Goal: Task Accomplishment & Management: Use online tool/utility

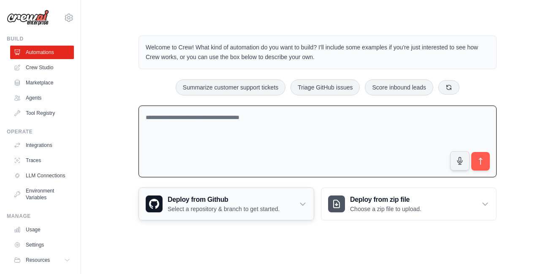
click at [301, 203] on icon at bounding box center [303, 204] width 8 height 8
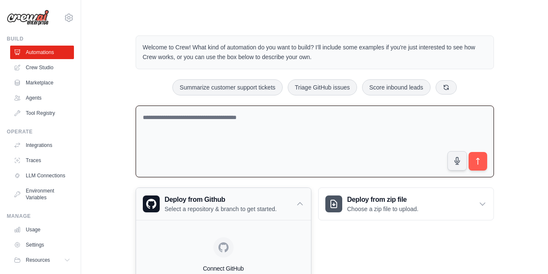
click at [301, 203] on icon at bounding box center [300, 204] width 8 height 8
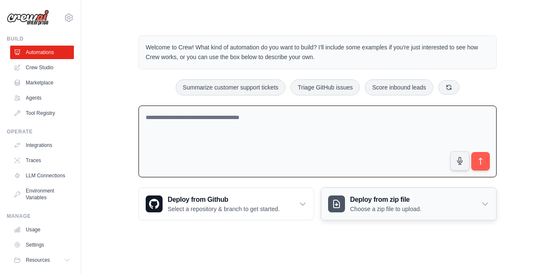
click at [402, 201] on h3 "Deploy from zip file" at bounding box center [385, 200] width 71 height 10
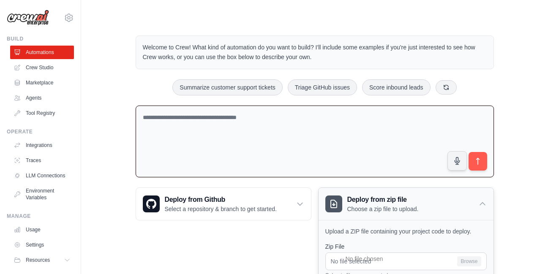
click at [402, 201] on h3 "Deploy from zip file" at bounding box center [382, 200] width 71 height 10
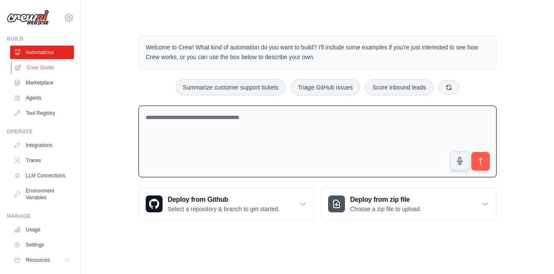
click at [48, 66] on link "Crew Studio" at bounding box center [43, 68] width 64 height 14
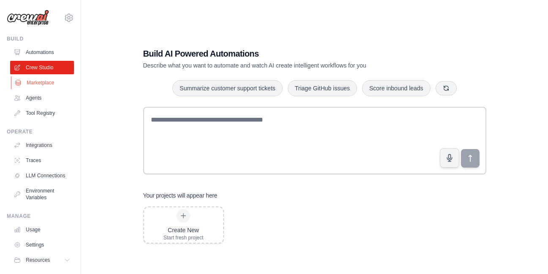
click at [48, 82] on link "Marketplace" at bounding box center [43, 83] width 64 height 14
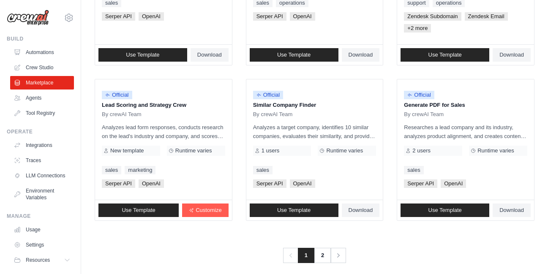
scroll to position [532, 0]
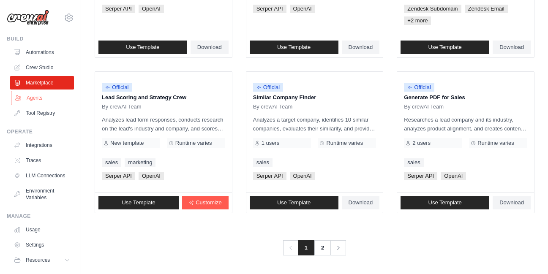
click at [45, 98] on link "Agents" at bounding box center [43, 98] width 64 height 14
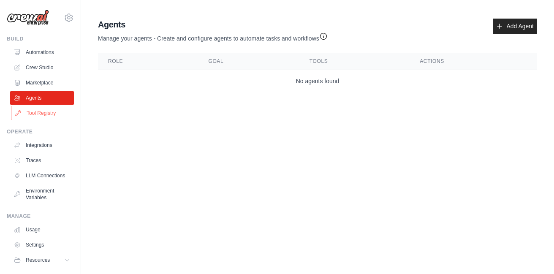
click at [41, 113] on link "Tool Registry" at bounding box center [43, 113] width 64 height 14
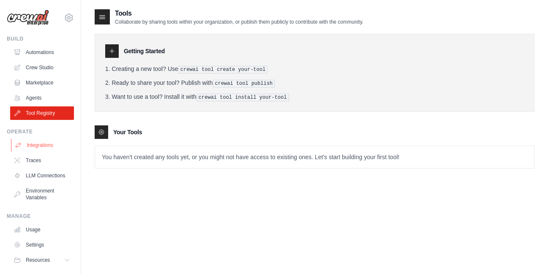
click at [40, 141] on link "Integrations" at bounding box center [43, 146] width 64 height 14
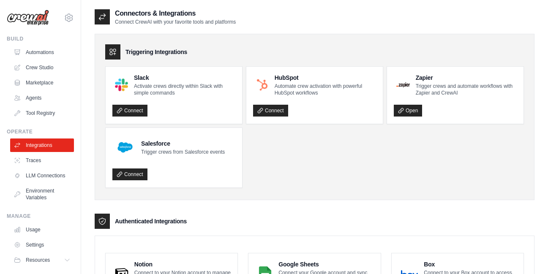
click at [106, 16] on div at bounding box center [102, 16] width 15 height 15
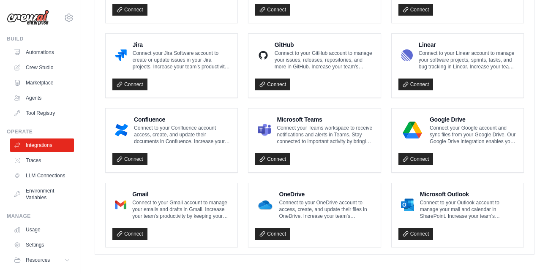
scroll to position [521, 0]
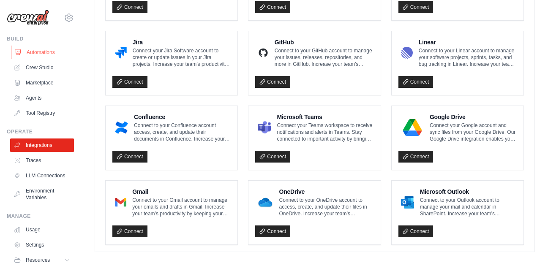
click at [46, 52] on link "Automations" at bounding box center [43, 53] width 64 height 14
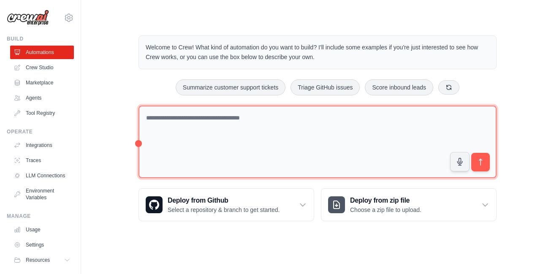
click at [251, 167] on textarea at bounding box center [318, 142] width 358 height 73
type textarea "**********"
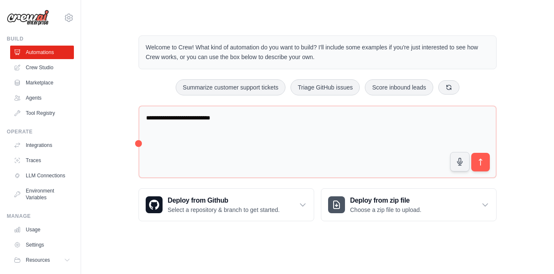
click at [113, 192] on div "**********" at bounding box center [318, 128] width 446 height 213
click at [48, 68] on link "Crew Studio" at bounding box center [43, 68] width 64 height 14
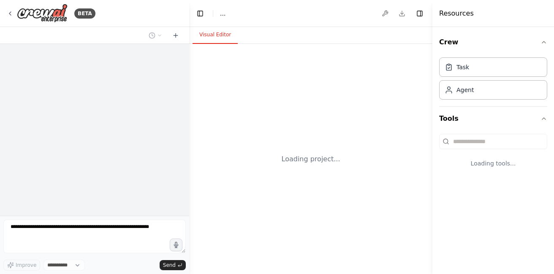
select select "****"
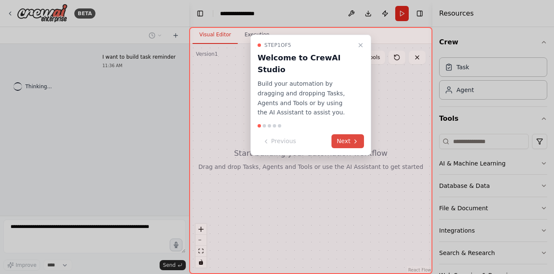
click at [351, 134] on button "Next" at bounding box center [348, 141] width 33 height 14
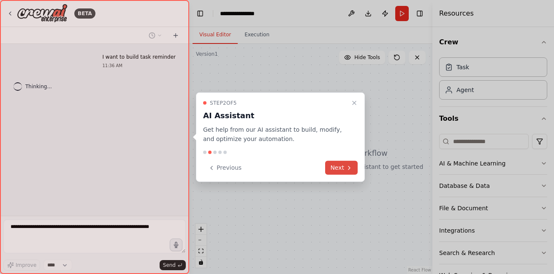
click at [341, 171] on button "Next" at bounding box center [341, 168] width 33 height 14
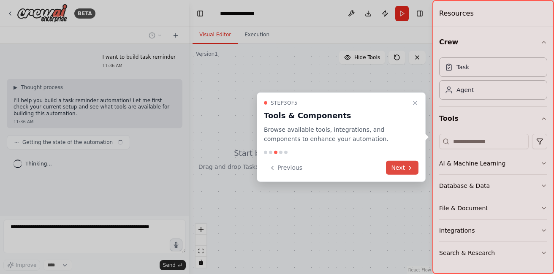
click at [401, 166] on button "Next" at bounding box center [402, 168] width 33 height 14
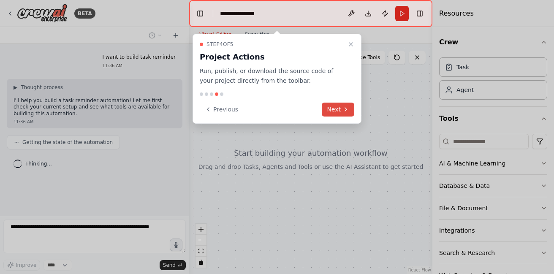
click at [340, 111] on button "Next" at bounding box center [338, 110] width 33 height 14
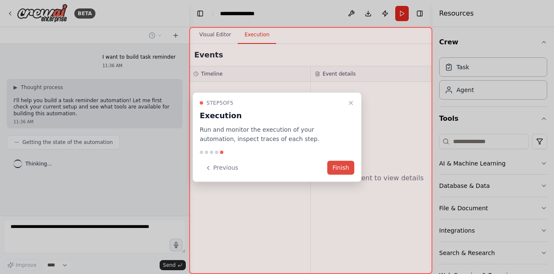
click at [340, 170] on button "Finish" at bounding box center [340, 168] width 27 height 14
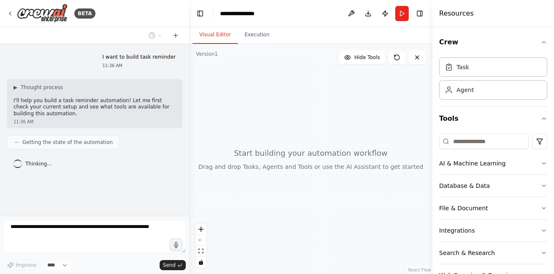
click at [318, 117] on div at bounding box center [310, 159] width 243 height 230
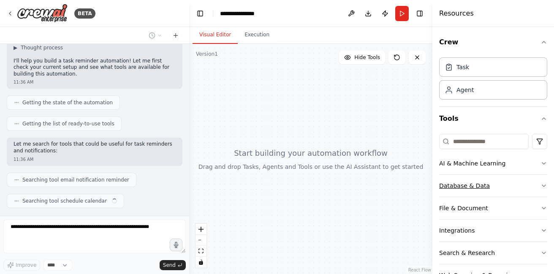
scroll to position [61, 0]
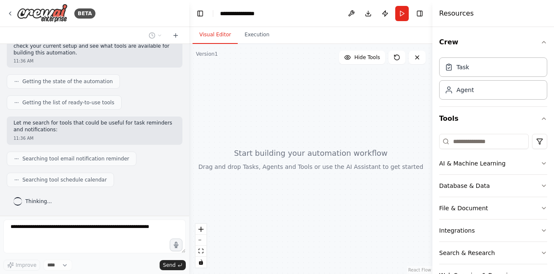
click at [544, 163] on div "Crew Task Agent Tools AI & Machine Learning Database & Data File & Document Int…" at bounding box center [493, 150] width 122 height 247
click at [541, 163] on icon "button" at bounding box center [544, 163] width 7 height 7
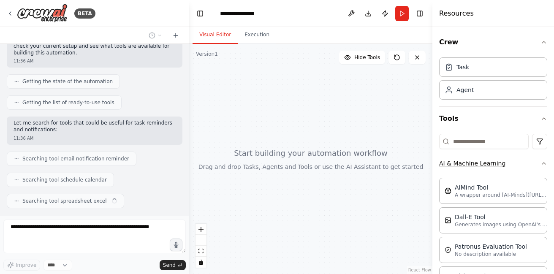
scroll to position [82, 0]
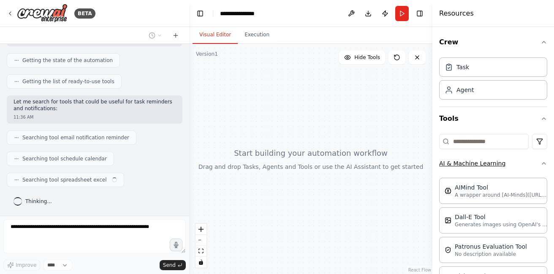
click at [541, 163] on icon "button" at bounding box center [544, 163] width 7 height 7
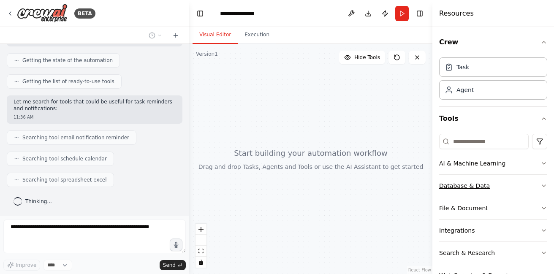
click at [541, 188] on icon "button" at bounding box center [544, 185] width 7 height 7
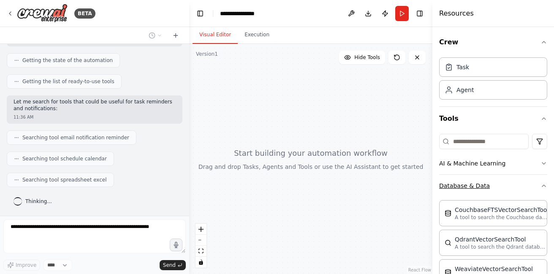
click at [541, 187] on icon "button" at bounding box center [544, 185] width 7 height 7
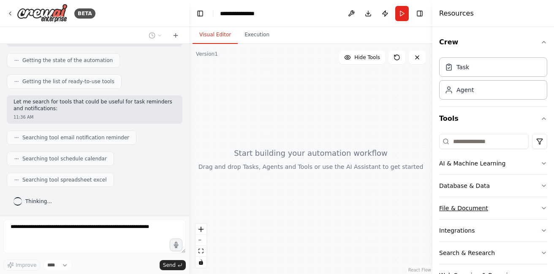
click at [541, 205] on icon "button" at bounding box center [544, 208] width 7 height 7
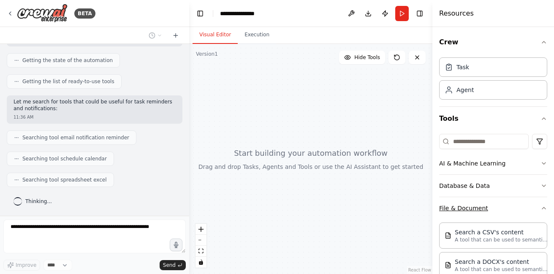
click at [541, 205] on icon "button" at bounding box center [544, 208] width 7 height 7
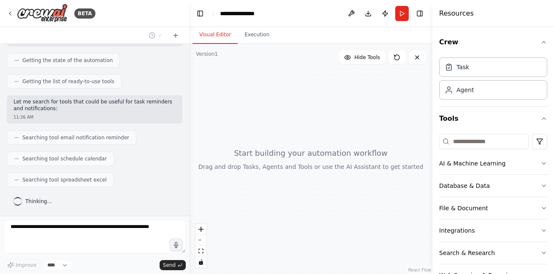
click at [260, 148] on div at bounding box center [310, 159] width 243 height 230
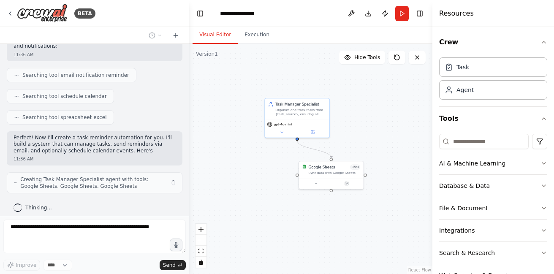
scroll to position [151, 0]
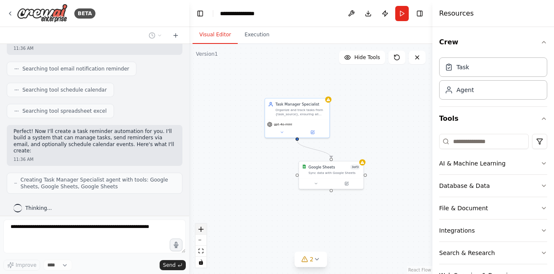
click at [200, 229] on icon "zoom in" at bounding box center [200, 229] width 5 height 5
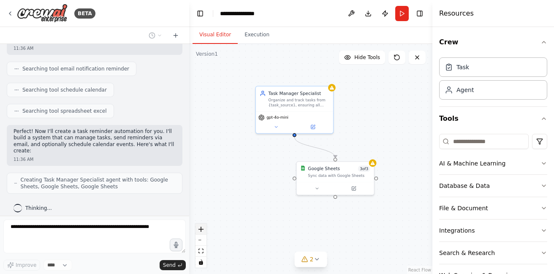
click at [200, 229] on icon "zoom in" at bounding box center [200, 229] width 5 height 5
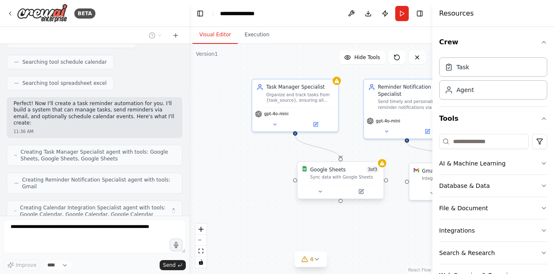
scroll to position [207, 0]
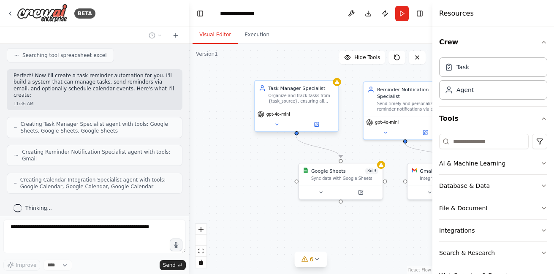
click at [301, 90] on div "Task Manager Specialist" at bounding box center [302, 88] width 66 height 7
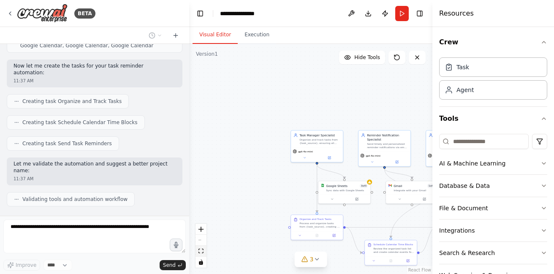
scroll to position [369, 0]
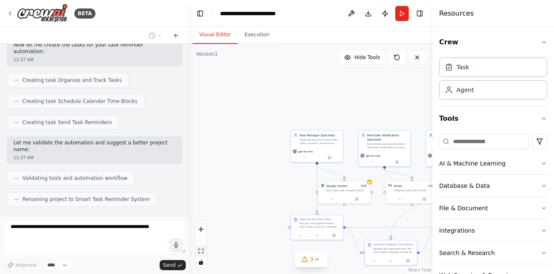
click at [200, 253] on icon "fit view" at bounding box center [200, 251] width 5 height 5
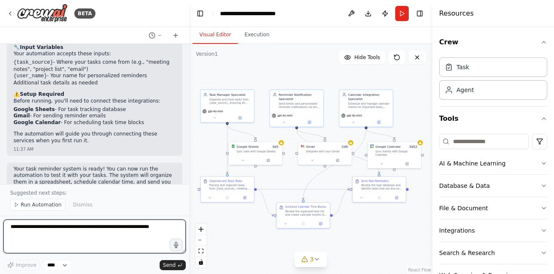
scroll to position [662, 0]
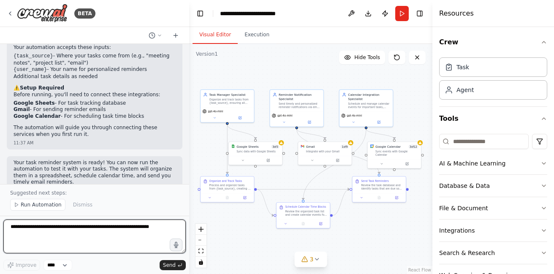
click at [87, 237] on textarea at bounding box center [94, 237] width 182 height 34
type textarea "**********"
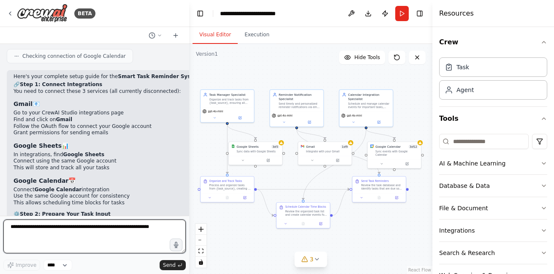
scroll to position [1061, 0]
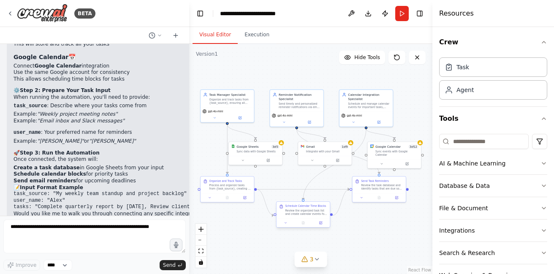
click at [296, 214] on div "Review the organized task list and create calendar events for high-priority tas…" at bounding box center [306, 212] width 42 height 7
click at [375, 180] on div "Send Task Reminders" at bounding box center [375, 179] width 28 height 3
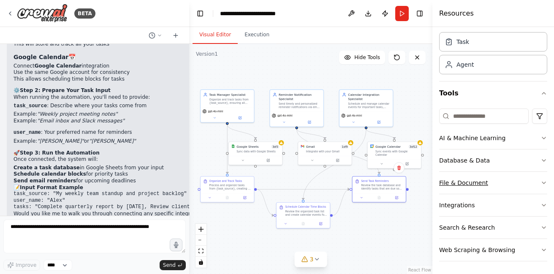
scroll to position [26, 0]
click at [487, 202] on button "Integrations" at bounding box center [493, 204] width 108 height 22
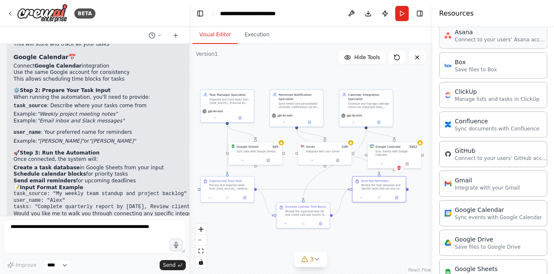
scroll to position [245, 0]
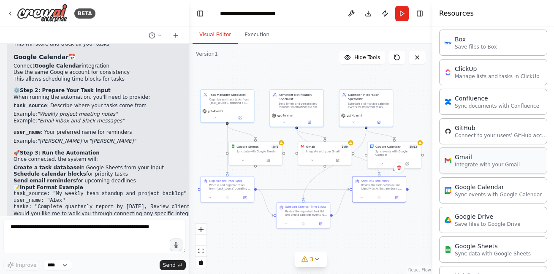
click at [484, 168] on p "Integrate with your Gmail" at bounding box center [487, 164] width 65 height 7
click at [492, 156] on div "Gmail" at bounding box center [487, 157] width 65 height 8
click at [473, 158] on div "Gmail" at bounding box center [487, 157] width 65 height 8
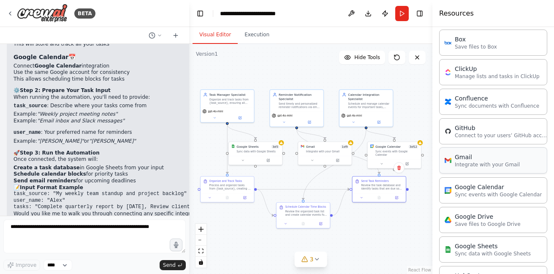
click at [473, 158] on div "Gmail" at bounding box center [487, 157] width 65 height 8
click at [315, 150] on div "Integrate with your Gmail" at bounding box center [327, 150] width 43 height 3
click at [351, 142] on icon at bounding box center [350, 142] width 3 height 3
click at [331, 146] on div "Gmail 1 of 9" at bounding box center [327, 146] width 43 height 4
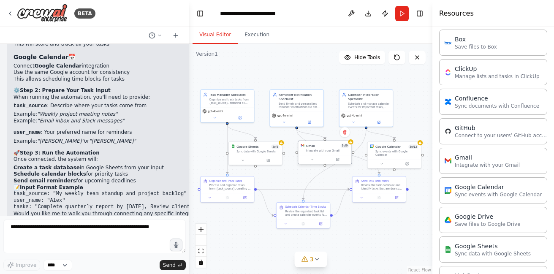
click at [331, 146] on div "Gmail 1 of 9" at bounding box center [327, 146] width 43 height 4
click at [199, 231] on icon "zoom in" at bounding box center [200, 229] width 5 height 5
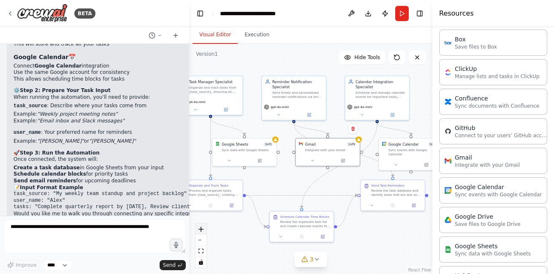
click at [199, 231] on icon "zoom in" at bounding box center [200, 229] width 5 height 5
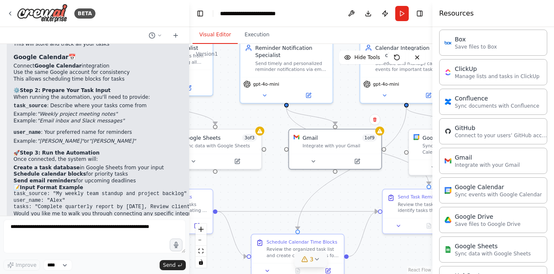
click at [311, 258] on span "3" at bounding box center [312, 259] width 4 height 8
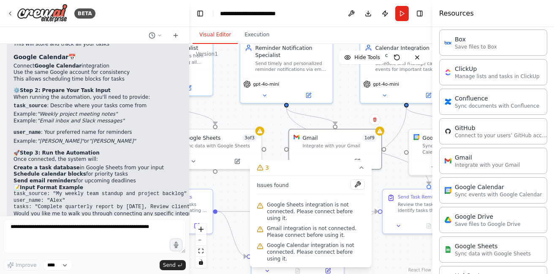
click at [318, 222] on span "Google Sheets integration is not connected. Please connect before using it." at bounding box center [316, 211] width 98 height 20
click at [359, 171] on icon at bounding box center [361, 167] width 7 height 7
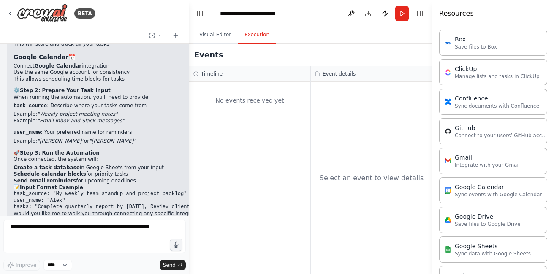
click at [258, 30] on button "Execution" at bounding box center [257, 35] width 38 height 18
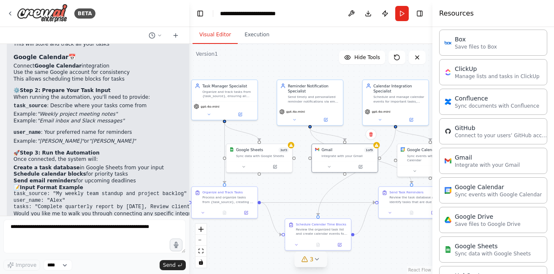
click at [215, 36] on button "Visual Editor" at bounding box center [215, 35] width 45 height 18
click at [11, 11] on icon at bounding box center [10, 13] width 7 height 7
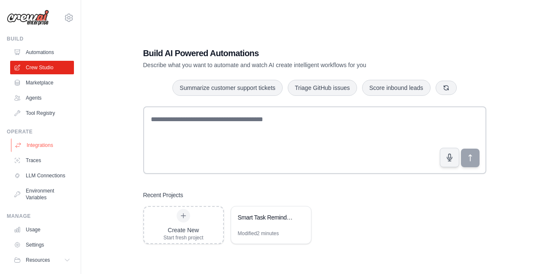
click at [43, 143] on link "Integrations" at bounding box center [43, 146] width 64 height 14
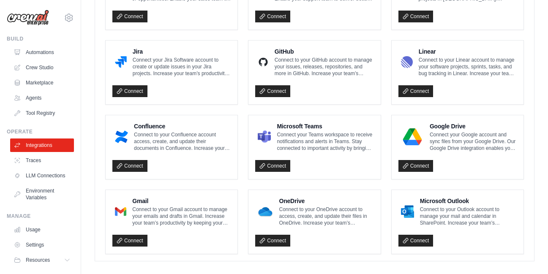
scroll to position [521, 0]
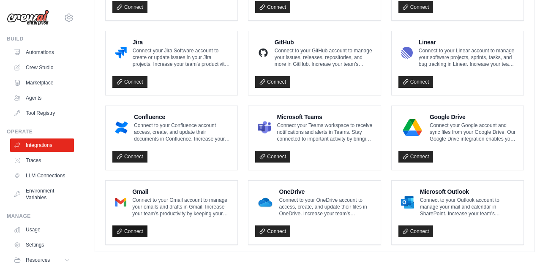
click at [133, 236] on link "Connect" at bounding box center [129, 232] width 35 height 12
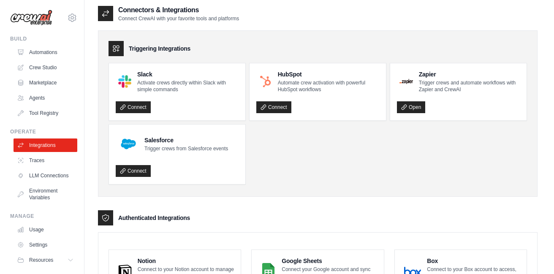
scroll to position [0, 0]
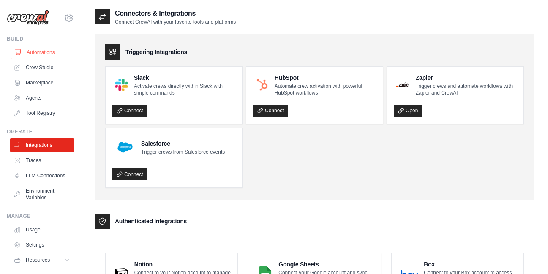
click at [43, 56] on link "Automations" at bounding box center [43, 53] width 64 height 14
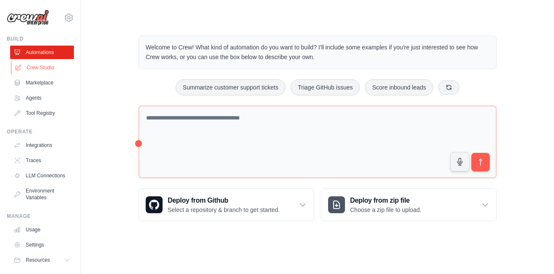
click at [53, 65] on link "Crew Studio" at bounding box center [43, 68] width 64 height 14
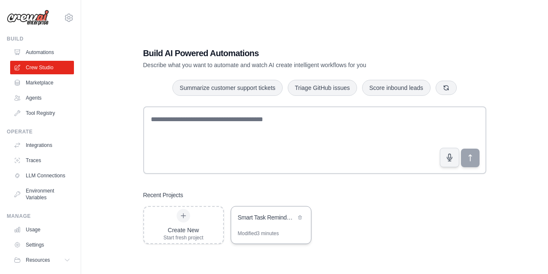
click at [266, 228] on div "Smart Task Reminder System" at bounding box center [271, 219] width 80 height 24
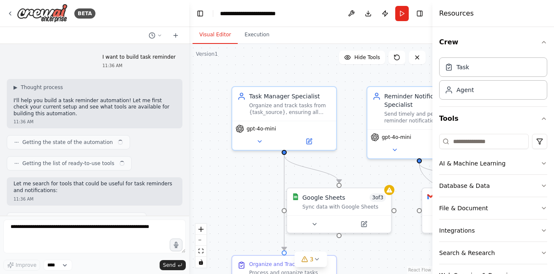
scroll to position [1061, 0]
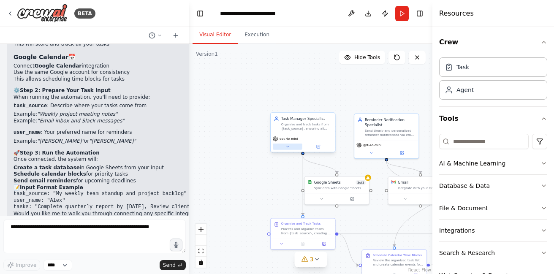
click at [288, 148] on icon at bounding box center [287, 146] width 4 height 4
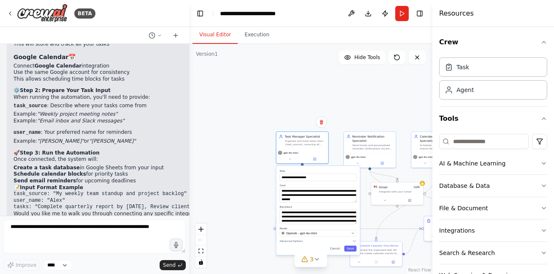
click at [356, 103] on div "**********" at bounding box center [310, 159] width 243 height 230
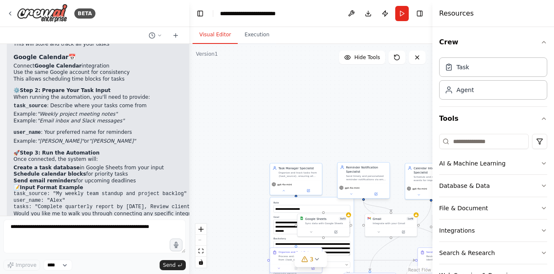
click at [356, 181] on div "Send timely and personalized reminder notifications via email for tasks that ar…" at bounding box center [366, 177] width 41 height 7
click at [198, 250] on button "fit view" at bounding box center [201, 251] width 11 height 11
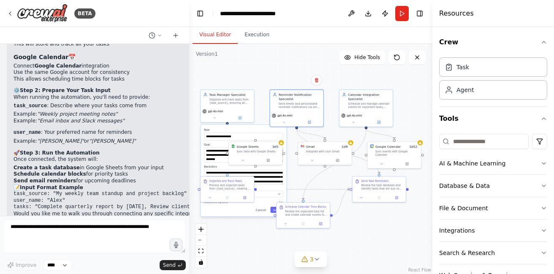
click at [302, 178] on div "**********" at bounding box center [310, 159] width 243 height 230
click at [216, 117] on icon at bounding box center [214, 116] width 3 height 3
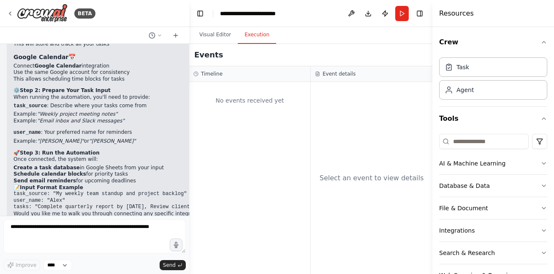
click at [248, 32] on button "Execution" at bounding box center [257, 35] width 38 height 18
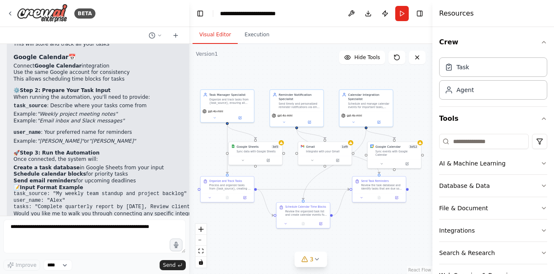
click at [227, 35] on button "Visual Editor" at bounding box center [215, 35] width 45 height 18
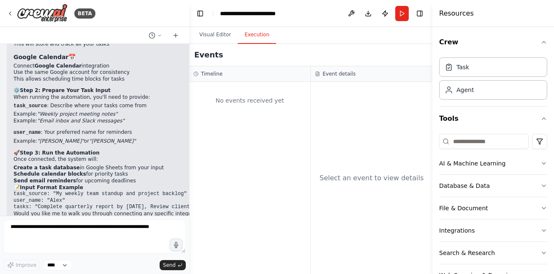
click at [245, 33] on button "Execution" at bounding box center [257, 35] width 38 height 18
click at [495, 97] on div "Agent" at bounding box center [493, 89] width 108 height 19
click at [496, 66] on div "Task" at bounding box center [493, 66] width 108 height 19
click at [490, 85] on div "Agent" at bounding box center [493, 89] width 108 height 19
click at [492, 71] on div "Task" at bounding box center [493, 66] width 108 height 19
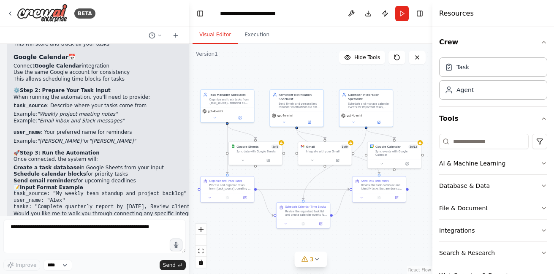
click at [214, 37] on button "Visual Editor" at bounding box center [215, 35] width 45 height 18
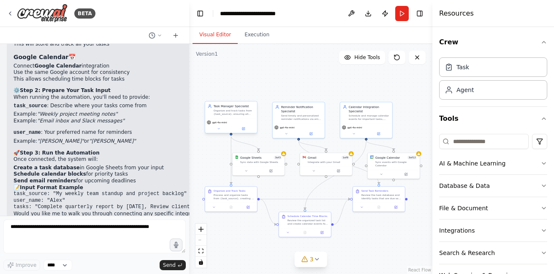
click at [237, 117] on div "Task Manager Specialist Organize and track tasks from {task_source}, ensuring a…" at bounding box center [231, 109] width 52 height 17
click at [247, 131] on button at bounding box center [243, 128] width 24 height 5
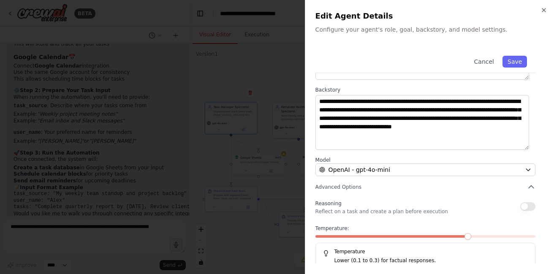
scroll to position [81, 0]
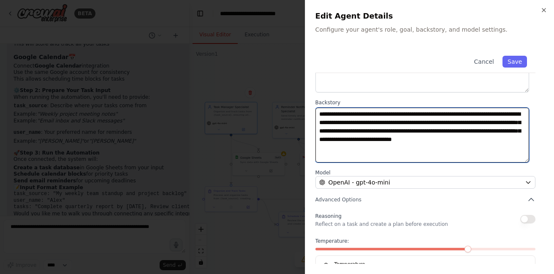
click at [372, 118] on textarea "**********" at bounding box center [422, 135] width 214 height 55
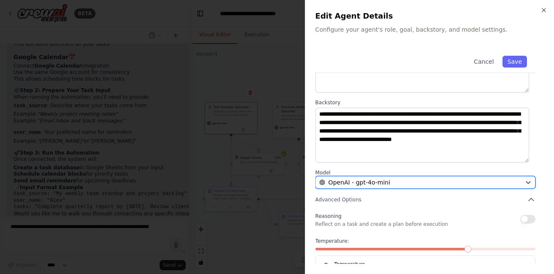
click at [383, 178] on div "OpenAI - gpt-4o-mini" at bounding box center [420, 182] width 202 height 8
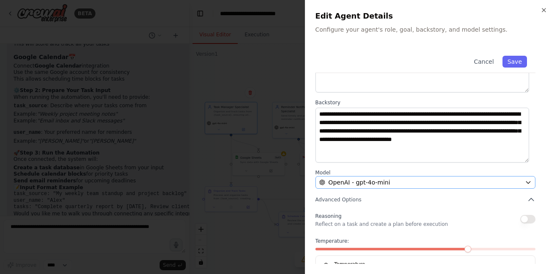
scroll to position [0, 0]
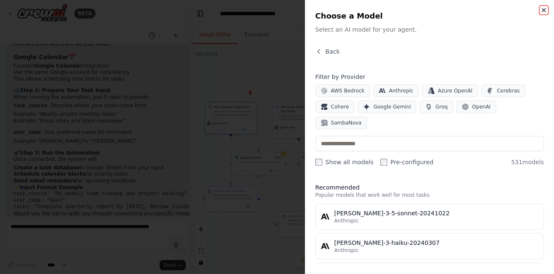
click at [543, 11] on icon "button" at bounding box center [544, 10] width 7 height 7
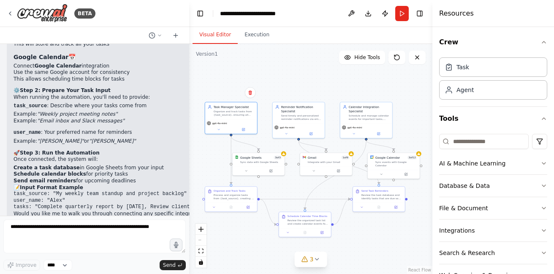
scroll to position [26, 0]
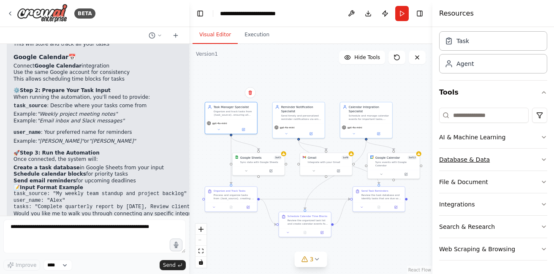
click at [476, 154] on button "Database & Data" at bounding box center [493, 160] width 108 height 22
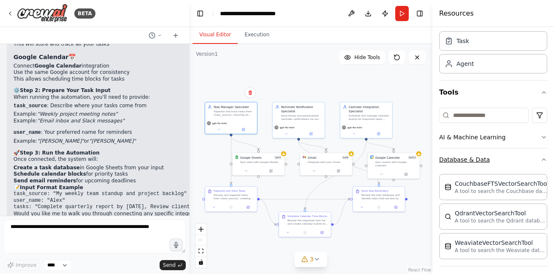
click at [506, 153] on button "Database & Data" at bounding box center [493, 160] width 108 height 22
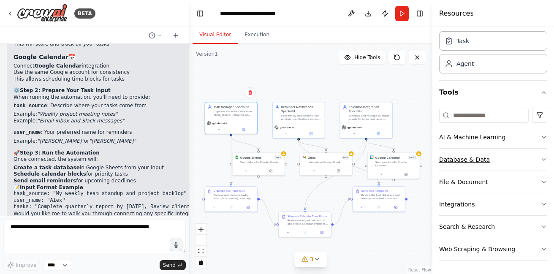
click at [506, 153] on button "Database & Data" at bounding box center [493, 160] width 108 height 22
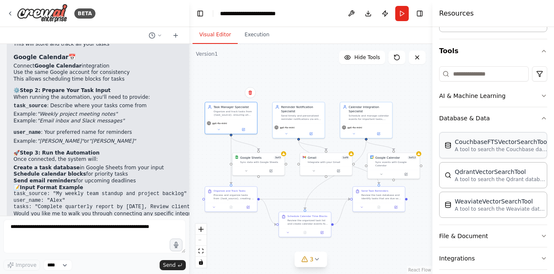
scroll to position [122, 0]
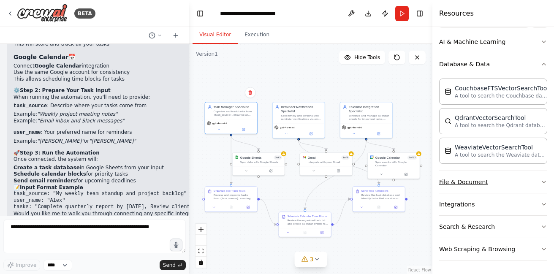
click at [507, 189] on button "File & Document" at bounding box center [493, 182] width 108 height 22
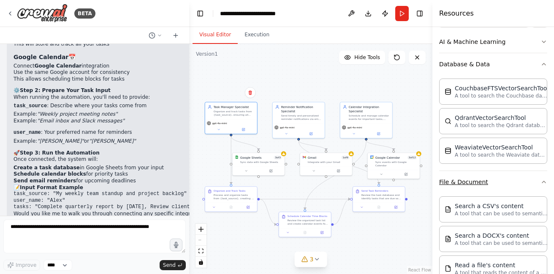
click at [511, 185] on button "File & Document" at bounding box center [493, 182] width 108 height 22
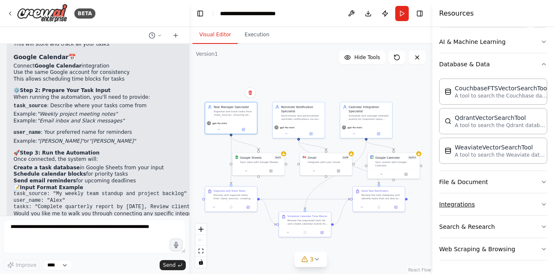
click at [509, 204] on button "Integrations" at bounding box center [493, 204] width 108 height 22
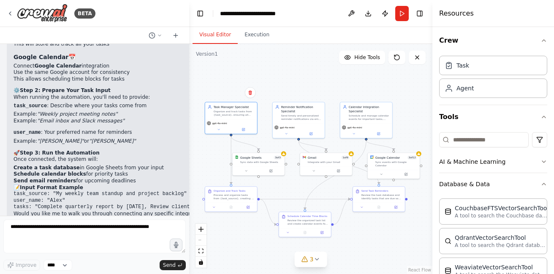
scroll to position [0, 0]
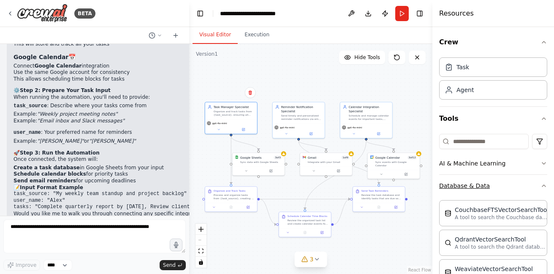
click at [509, 186] on button "Database & Data" at bounding box center [493, 186] width 108 height 22
